Goal: Transaction & Acquisition: Purchase product/service

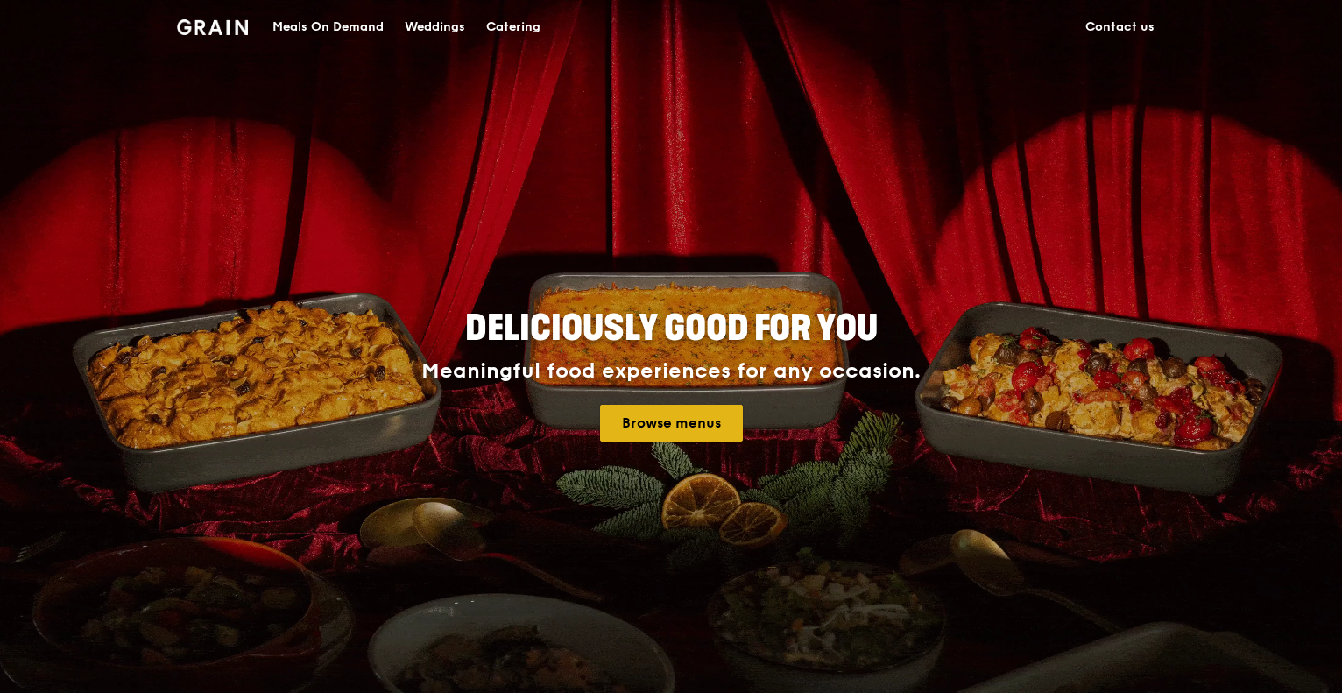
click at [655, 421] on link "Browse menus" at bounding box center [671, 423] width 143 height 37
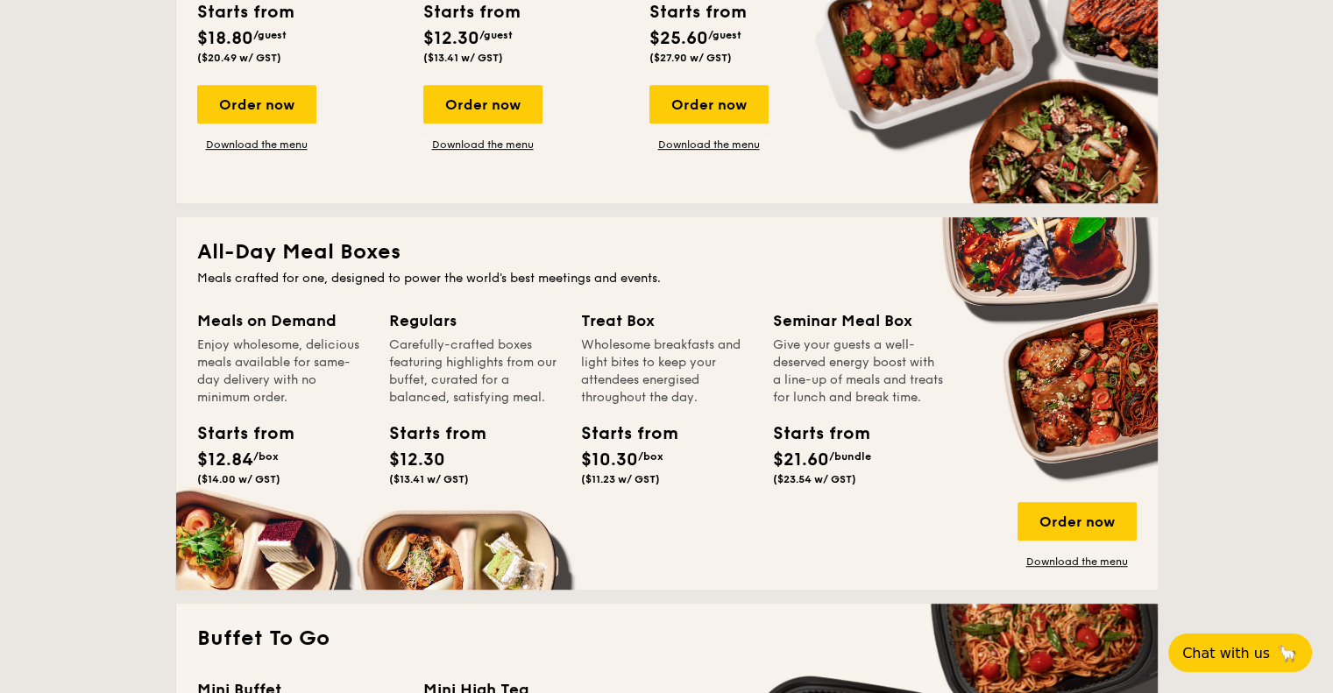
scroll to position [1051, 0]
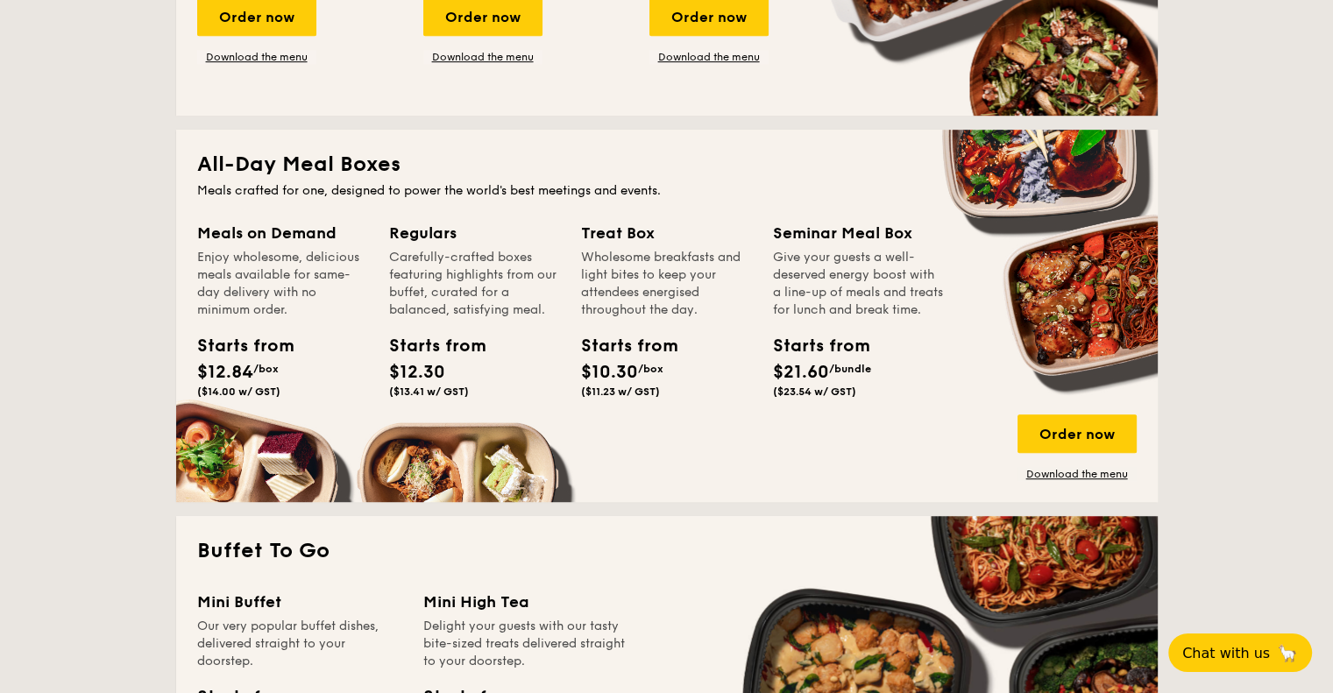
drag, startPoint x: 209, startPoint y: 259, endPoint x: 264, endPoint y: 315, distance: 78.1
click at [264, 315] on div "Enjoy wholesome, delicious meals available for same-day delivery with no minimu…" at bounding box center [282, 284] width 171 height 70
drag, startPoint x: 401, startPoint y: 258, endPoint x: 459, endPoint y: 314, distance: 79.9
click at [459, 314] on div "Carefully-crafted boxes featuring highlights from our buffet, curated for a bal…" at bounding box center [474, 284] width 171 height 70
click at [462, 306] on div "Carefully-crafted boxes featuring highlights from our buffet, curated for a bal…" at bounding box center [474, 284] width 171 height 70
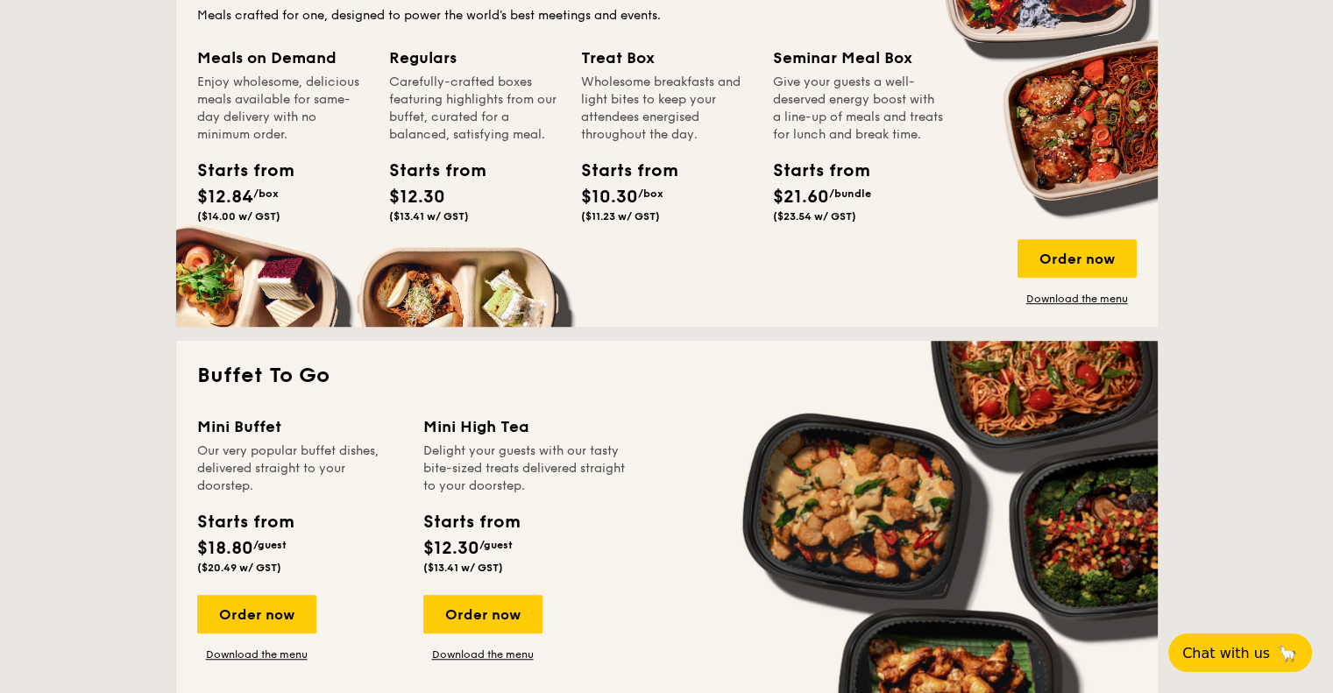
scroll to position [964, 0]
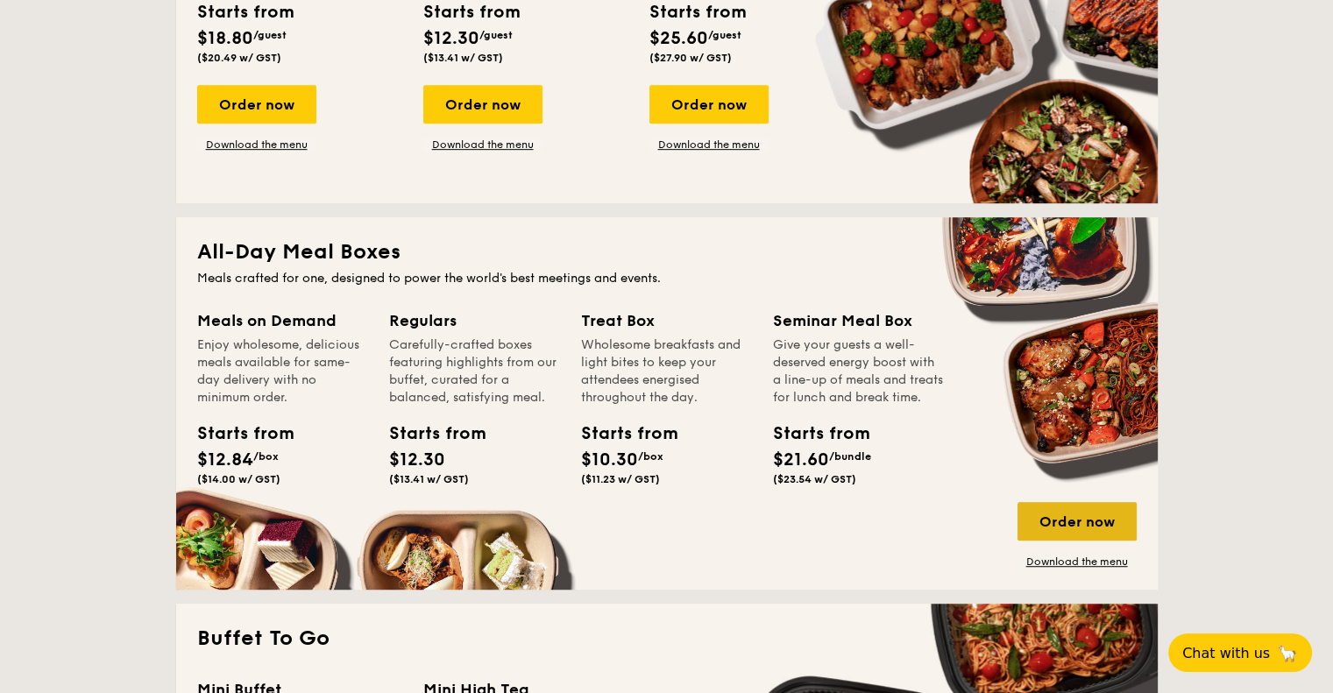
click at [1041, 512] on div "Order now" at bounding box center [1076, 521] width 119 height 39
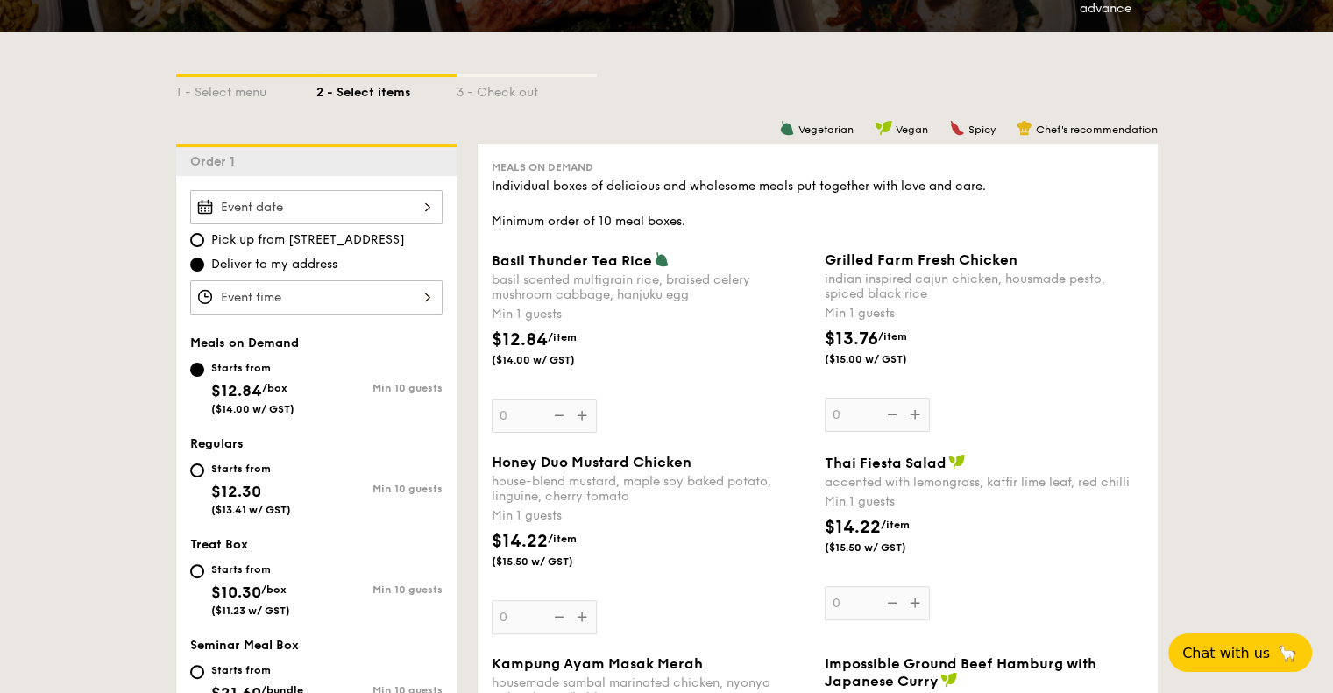
scroll to position [438, 0]
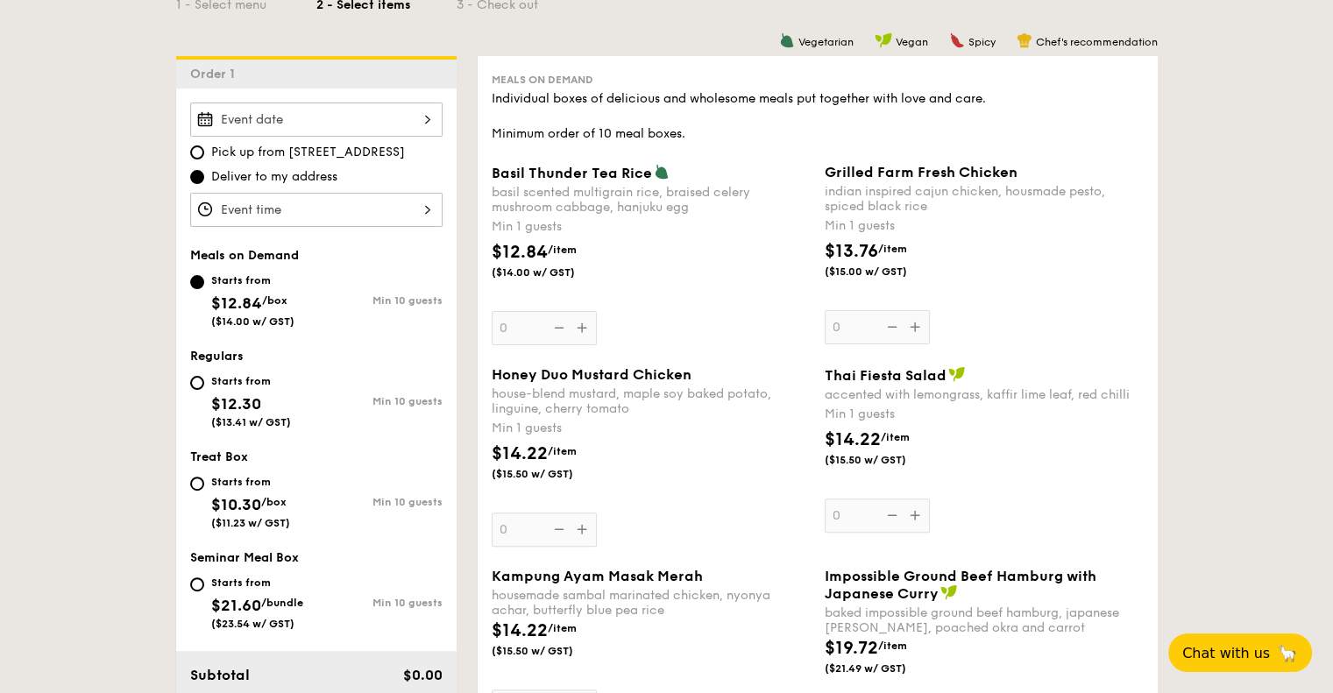
click at [411, 123] on div at bounding box center [316, 120] width 252 height 34
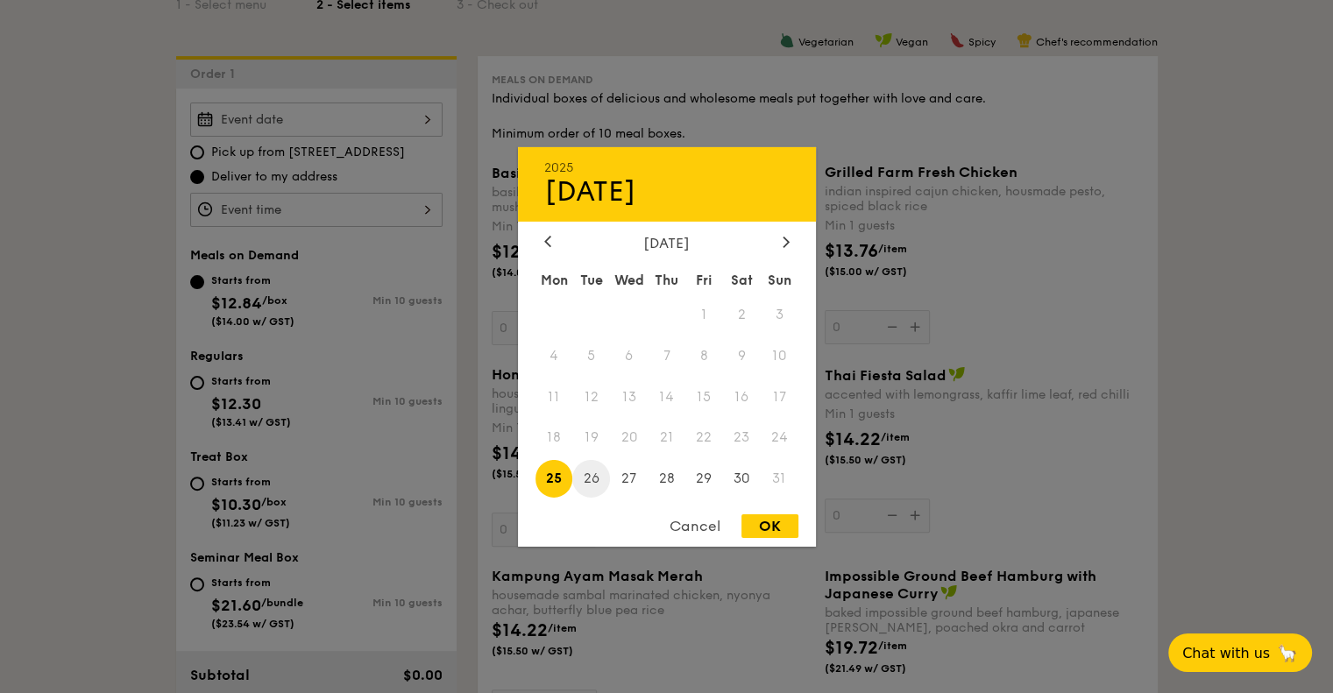
click at [592, 483] on span "26" at bounding box center [591, 479] width 38 height 38
click at [772, 528] on div "OK" at bounding box center [769, 526] width 57 height 24
type input "[DATE]"
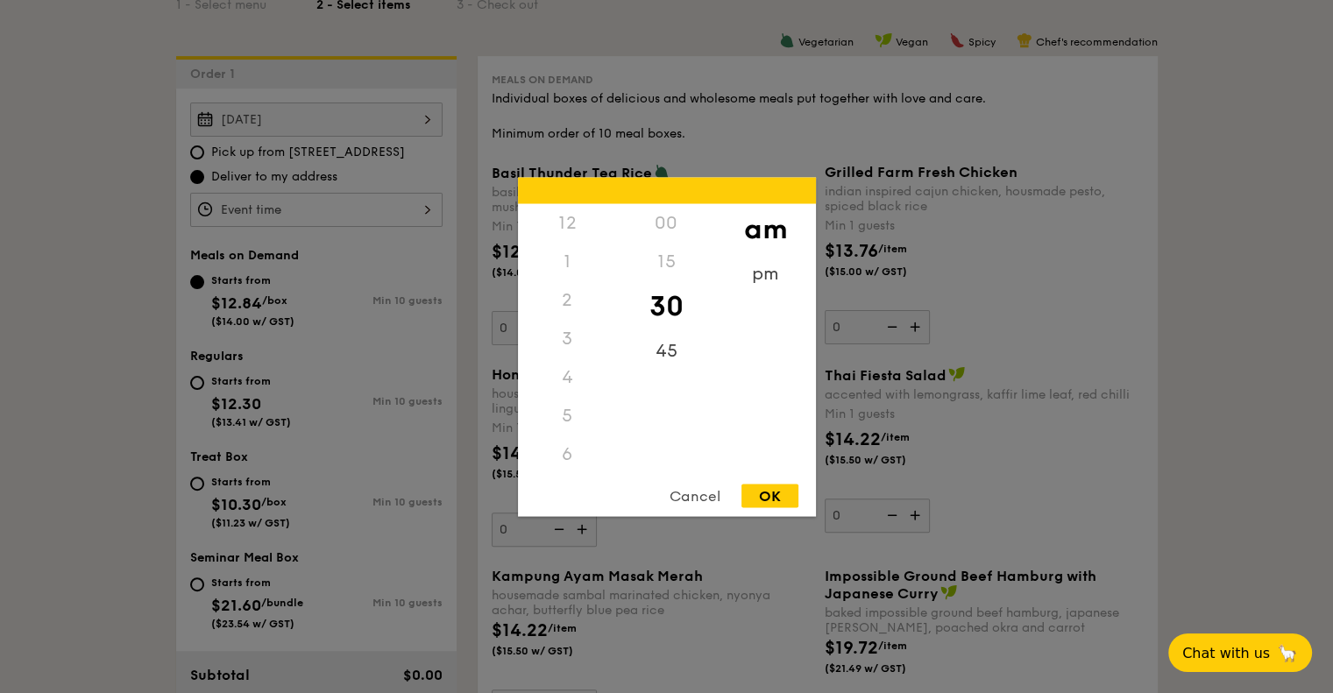
click at [416, 213] on div "12 1 2 3 4 5 6 7 8 9 10 11 00 15 30 45 am pm Cancel OK" at bounding box center [316, 210] width 252 height 34
click at [574, 465] on div "11" at bounding box center [567, 472] width 99 height 51
click at [773, 493] on div "OK" at bounding box center [769, 496] width 57 height 24
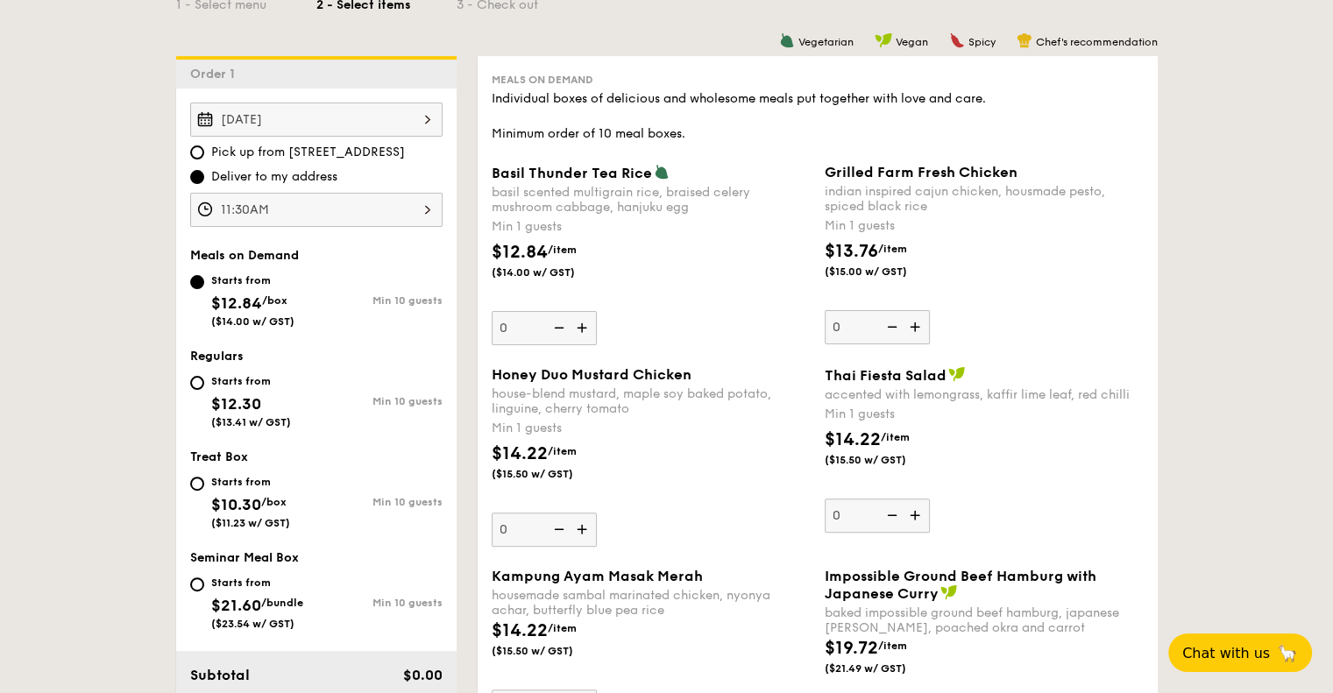
click at [390, 209] on div "11:30AM" at bounding box center [316, 210] width 252 height 34
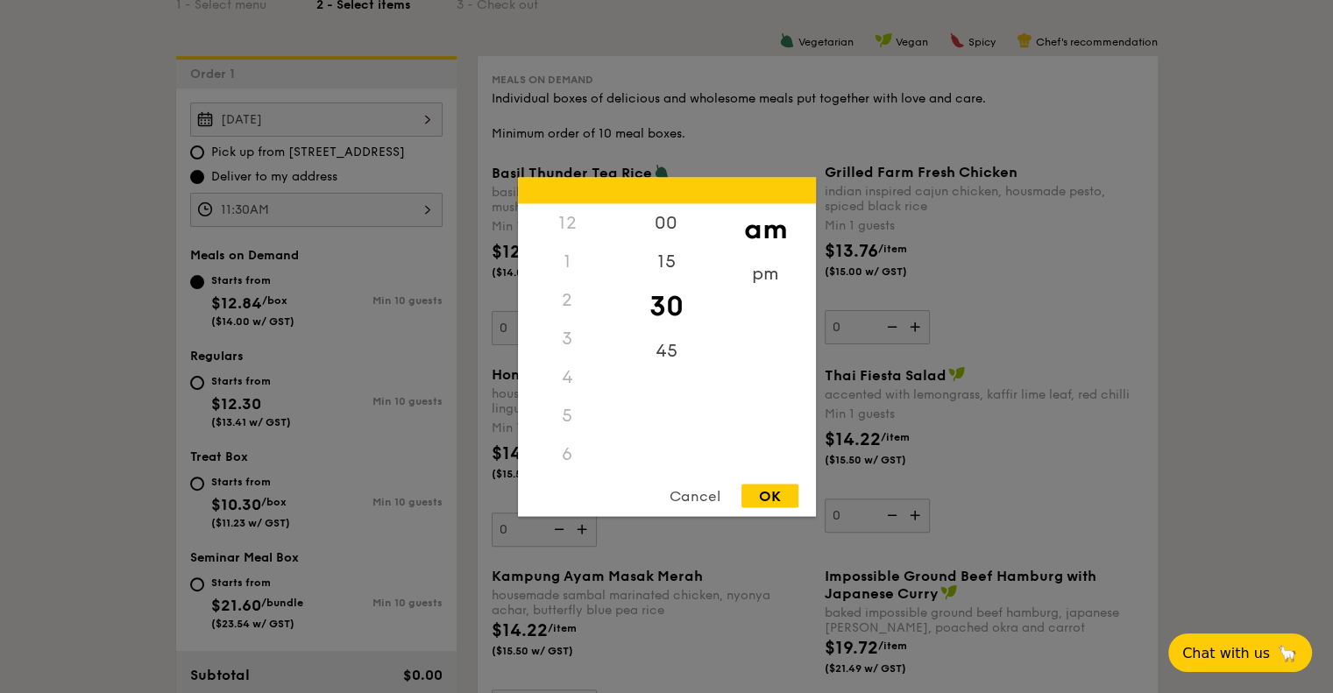
scroll to position [208, 0]
click at [669, 225] on div "00" at bounding box center [666, 228] width 99 height 51
click at [787, 497] on div "OK" at bounding box center [769, 496] width 57 height 24
type input "11:00AM"
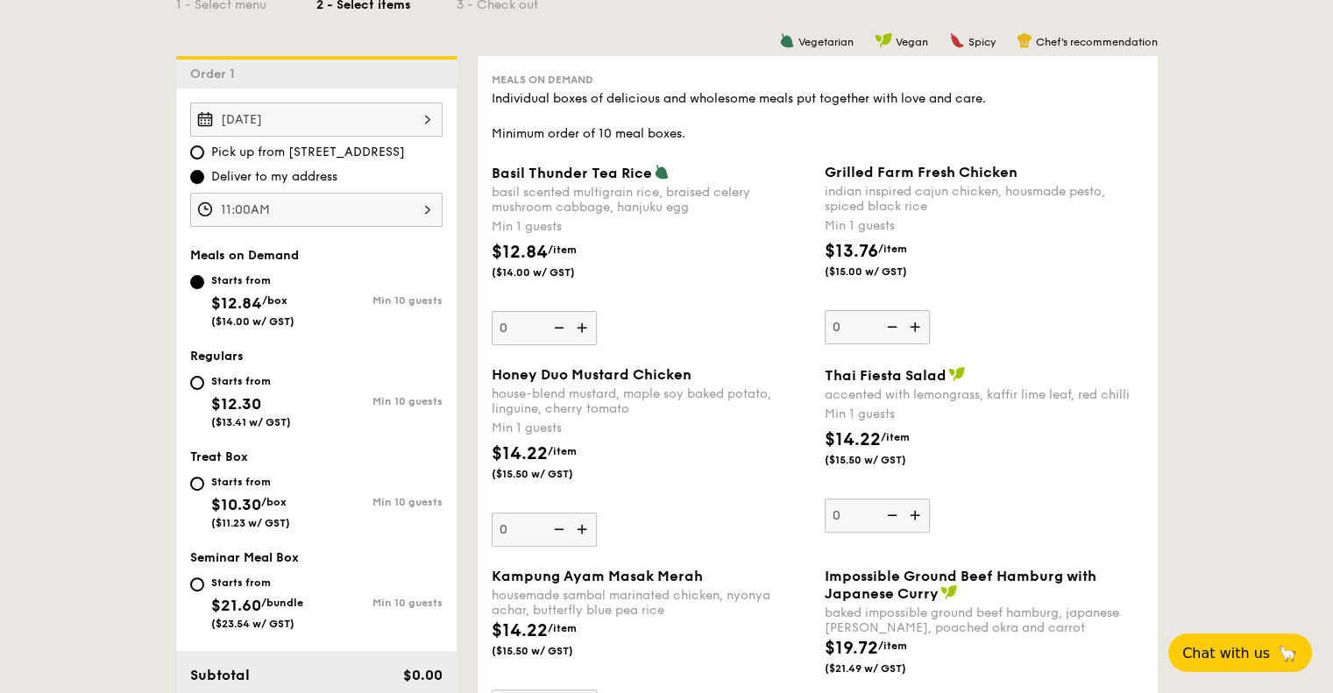
click at [518, 194] on div "basil scented multigrain rice, braised celery mushroom cabbage, hanjuku egg" at bounding box center [651, 200] width 319 height 30
click at [518, 311] on input "0" at bounding box center [544, 328] width 105 height 34
click at [195, 384] on input "Starts from $12.30 ($13.41 w/ GST) Min 10 guests" at bounding box center [197, 383] width 14 height 14
radio input "true"
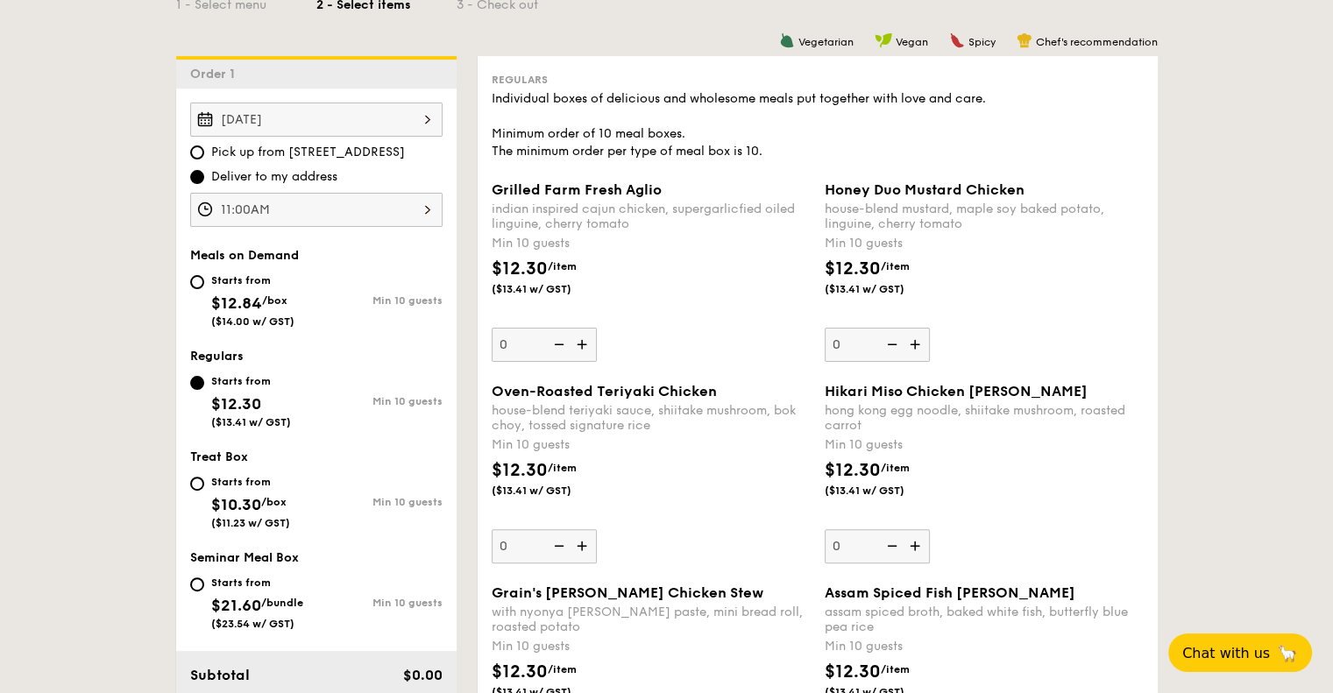
click at [206, 280] on div "Starts from $12.84 /box ($14.00 w/ GST)" at bounding box center [253, 299] width 126 height 58
click at [204, 280] on input "Starts from $12.84 /box ($14.00 w/ GST) Min 10 guests" at bounding box center [197, 282] width 14 height 14
radio input "true"
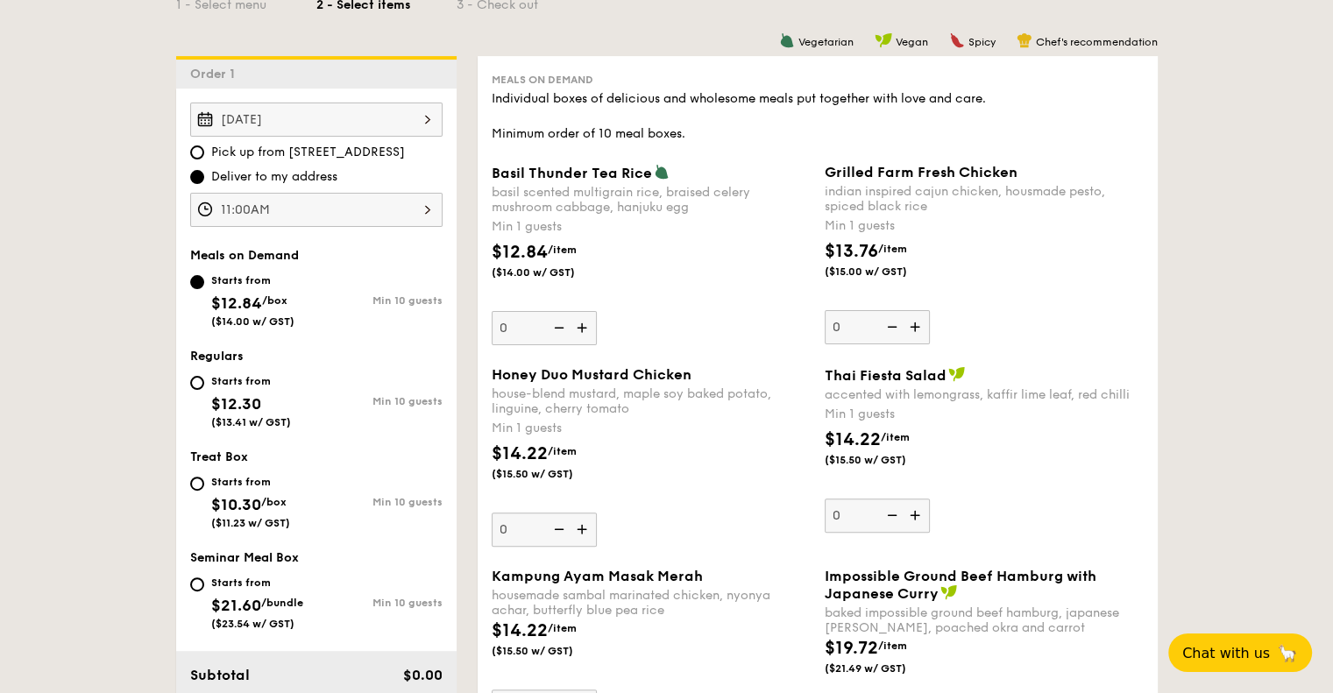
click at [205, 381] on div "Starts from $12.30 ($13.41 w/ GST)" at bounding box center [253, 400] width 126 height 58
click at [204, 381] on input "Starts from $12.30 ($13.41 w/ GST) Min 10 guests" at bounding box center [197, 383] width 14 height 14
radio input "true"
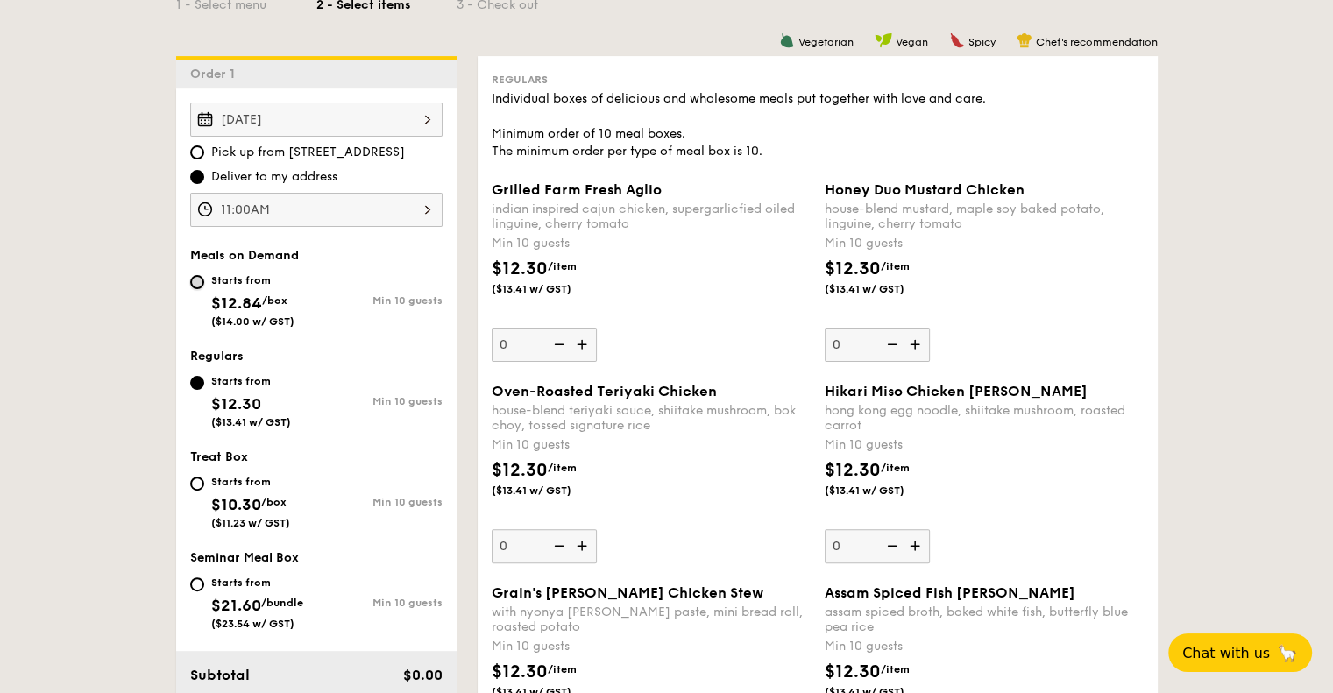
click at [193, 284] on input "Starts from $12.84 /box ($14.00 w/ GST) Min 10 guests" at bounding box center [197, 282] width 14 height 14
radio input "true"
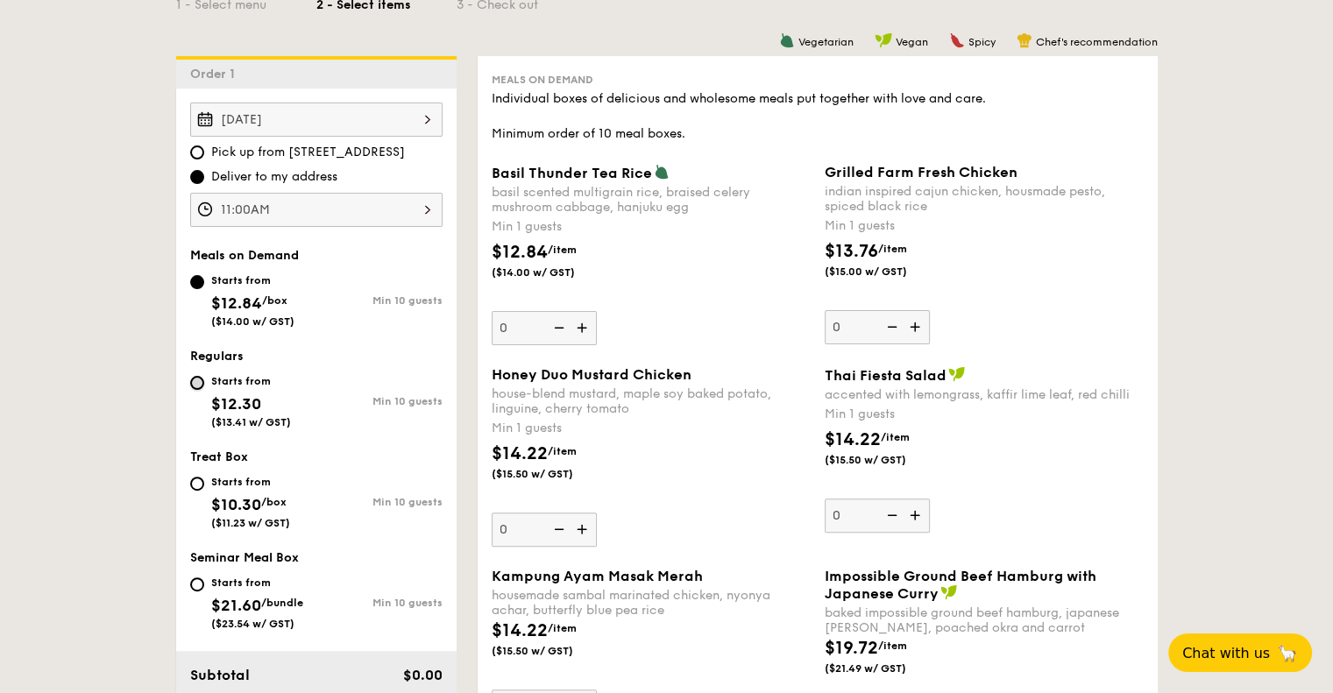
click at [201, 384] on input "Starts from $12.30 ($13.41 w/ GST) Min 10 guests" at bounding box center [197, 383] width 14 height 14
radio input "true"
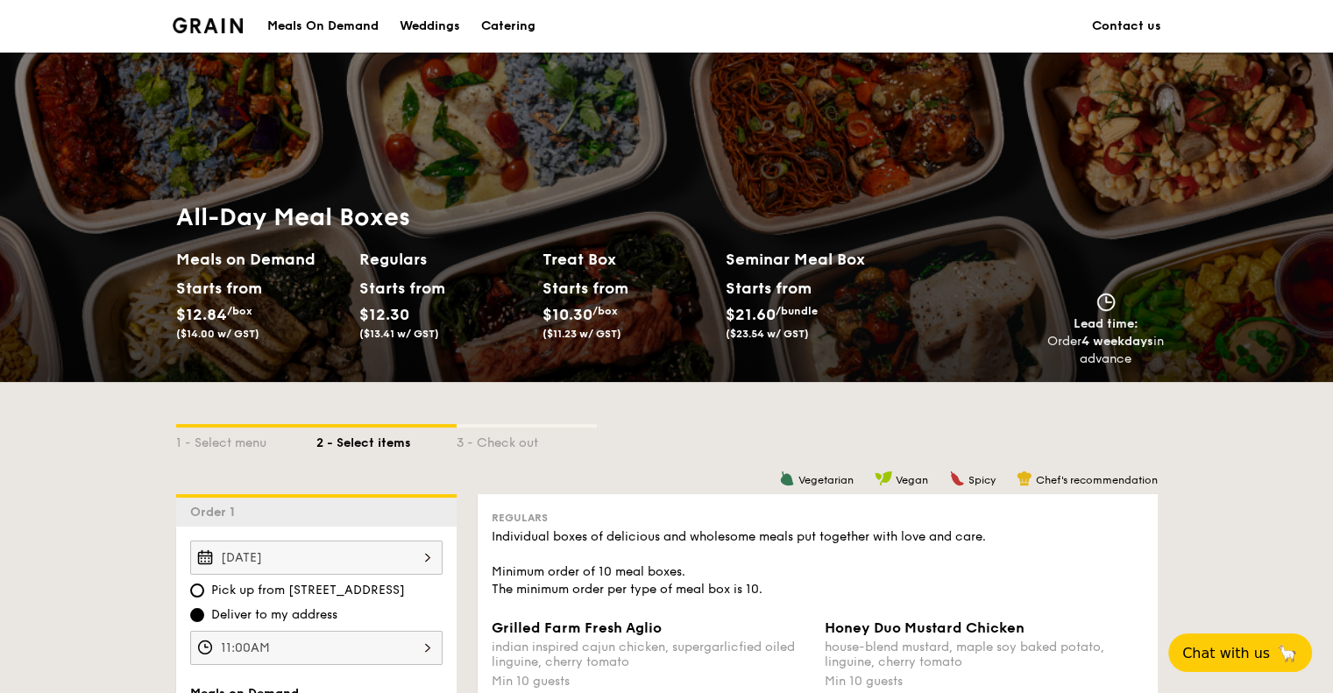
scroll to position [263, 0]
